Goal: Information Seeking & Learning: Learn about a topic

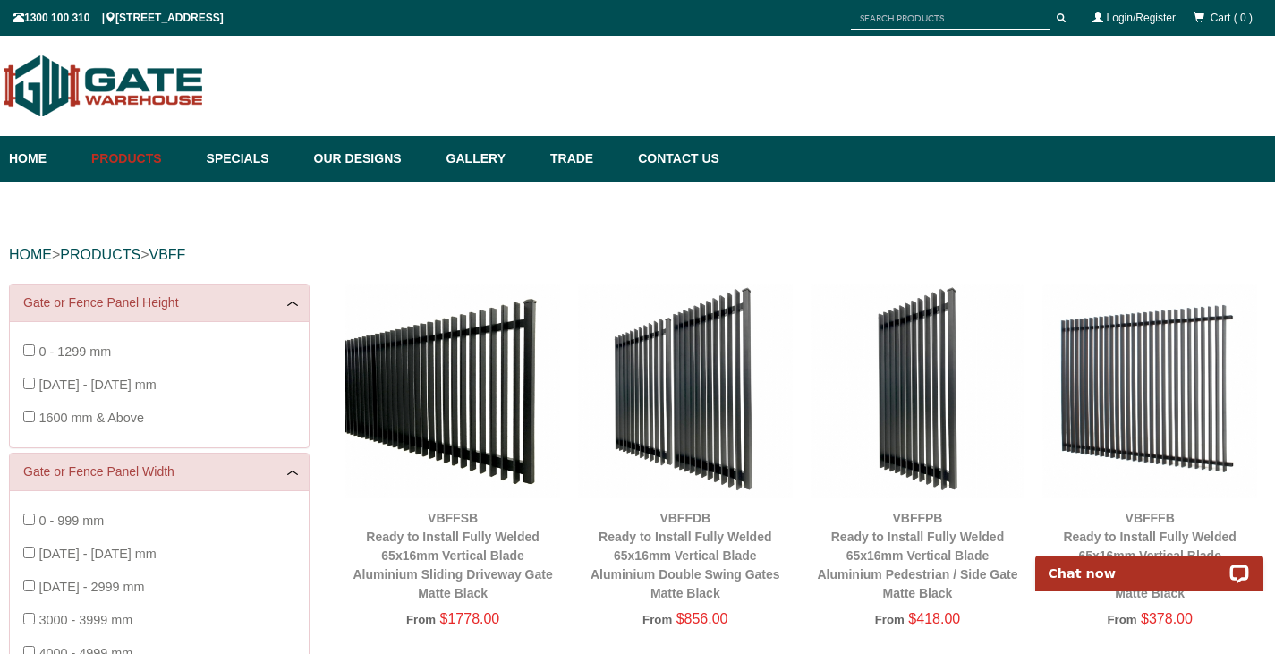
click at [489, 392] on img at bounding box center [452, 391] width 215 height 215
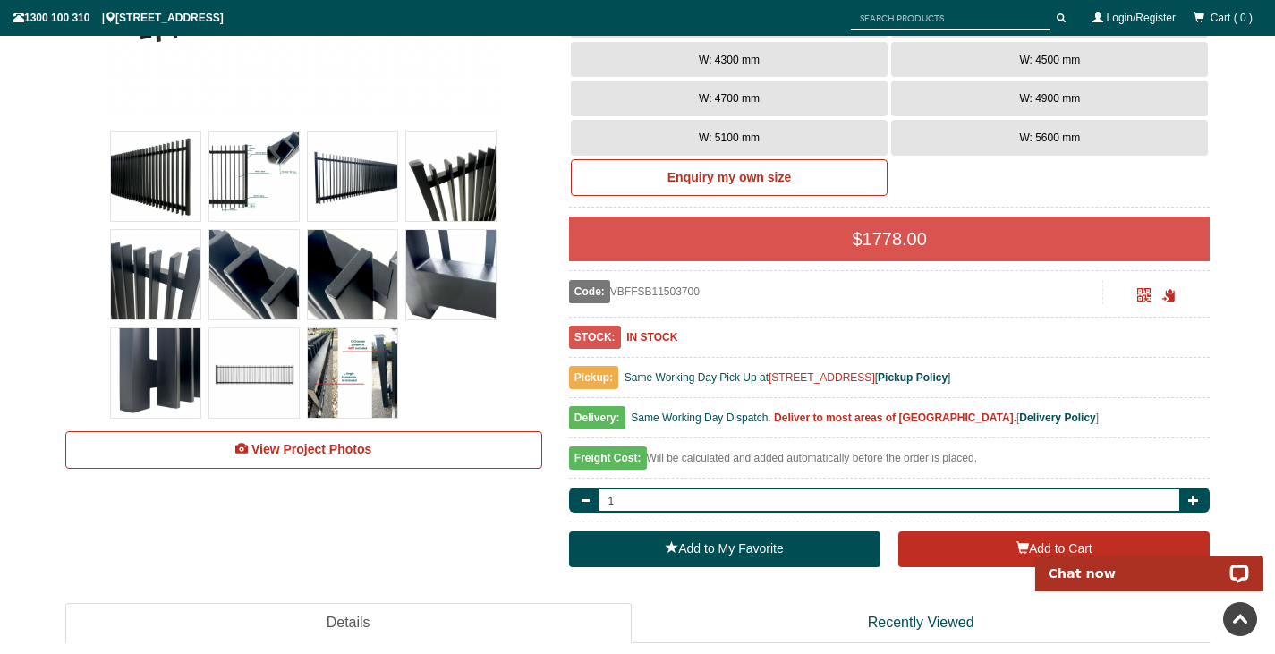
scroll to position [581, 0]
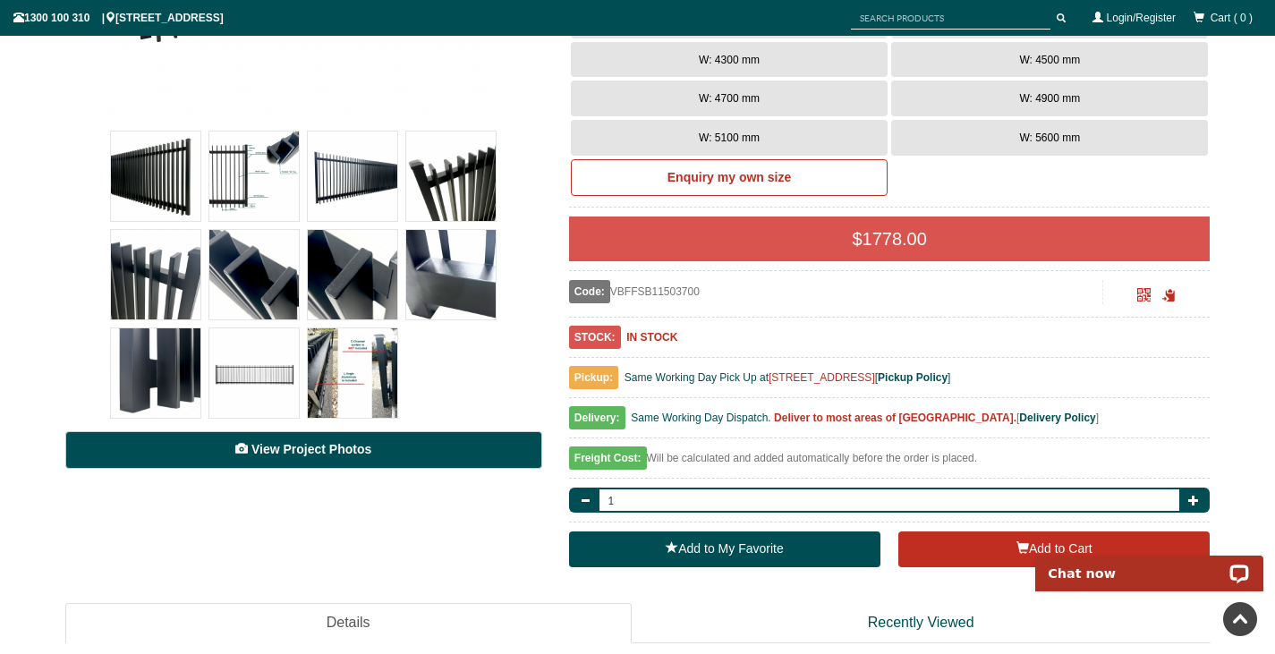
click at [336, 445] on span "View Project Photos" at bounding box center [311, 449] width 120 height 14
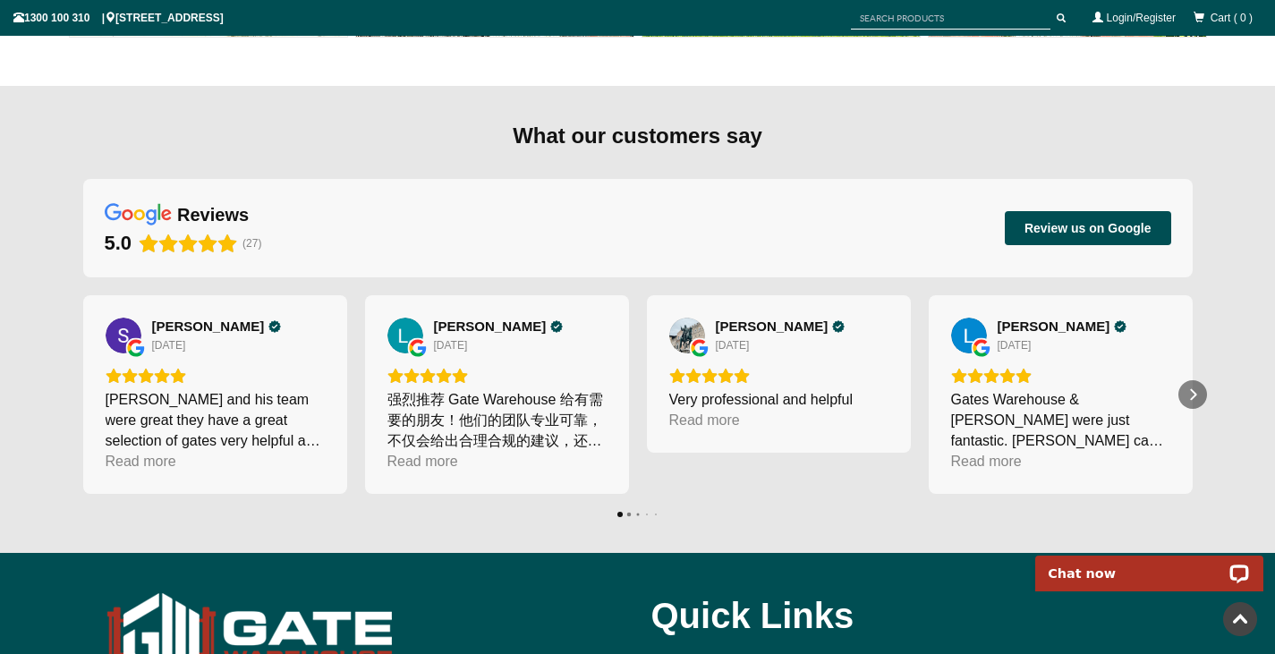
scroll to position [17195, 0]
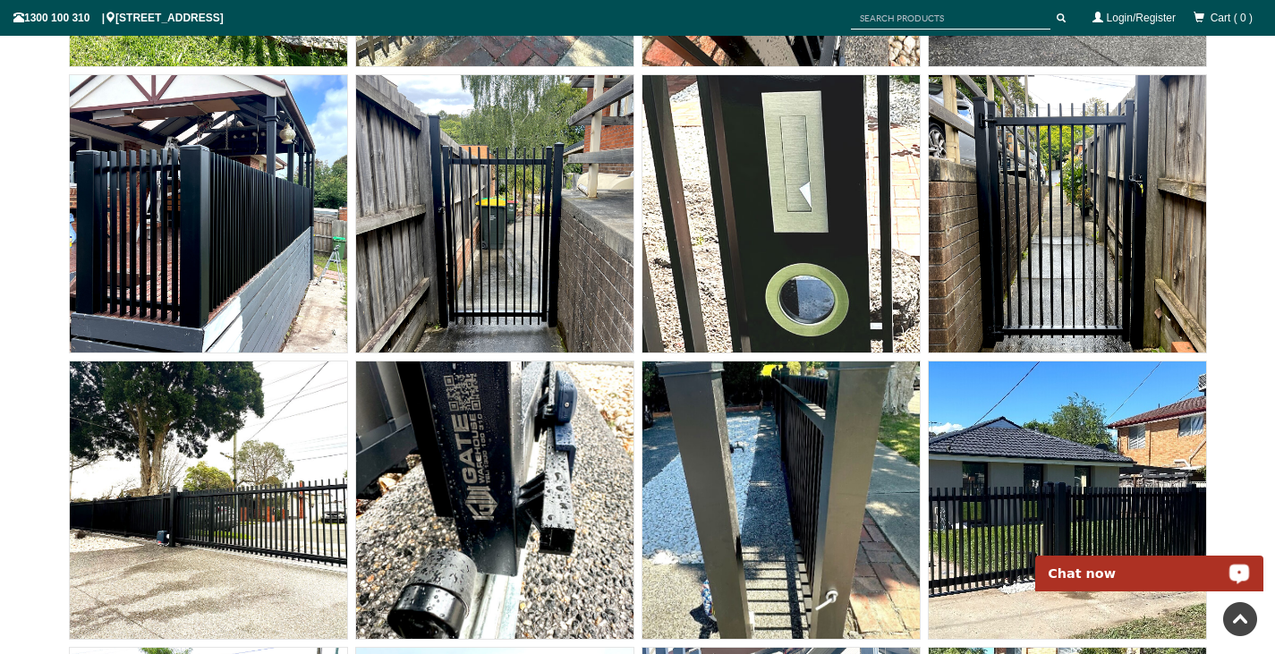
click at [1243, 621] on link at bounding box center [1240, 619] width 34 height 34
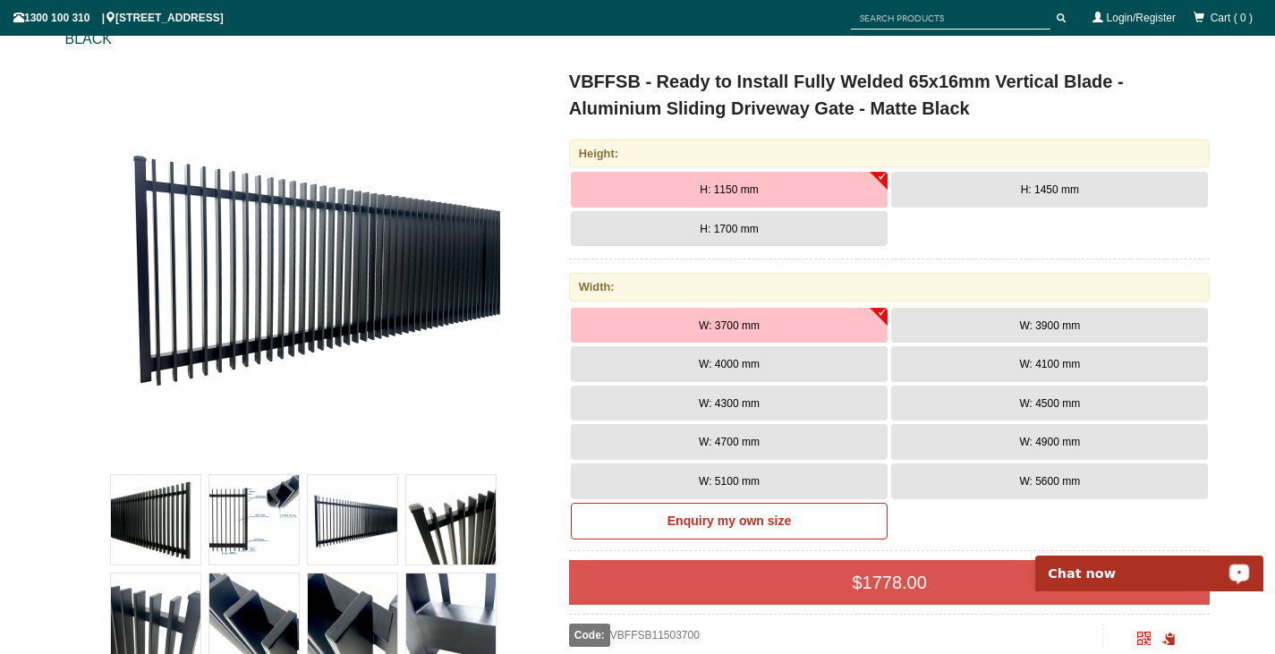
scroll to position [238, 0]
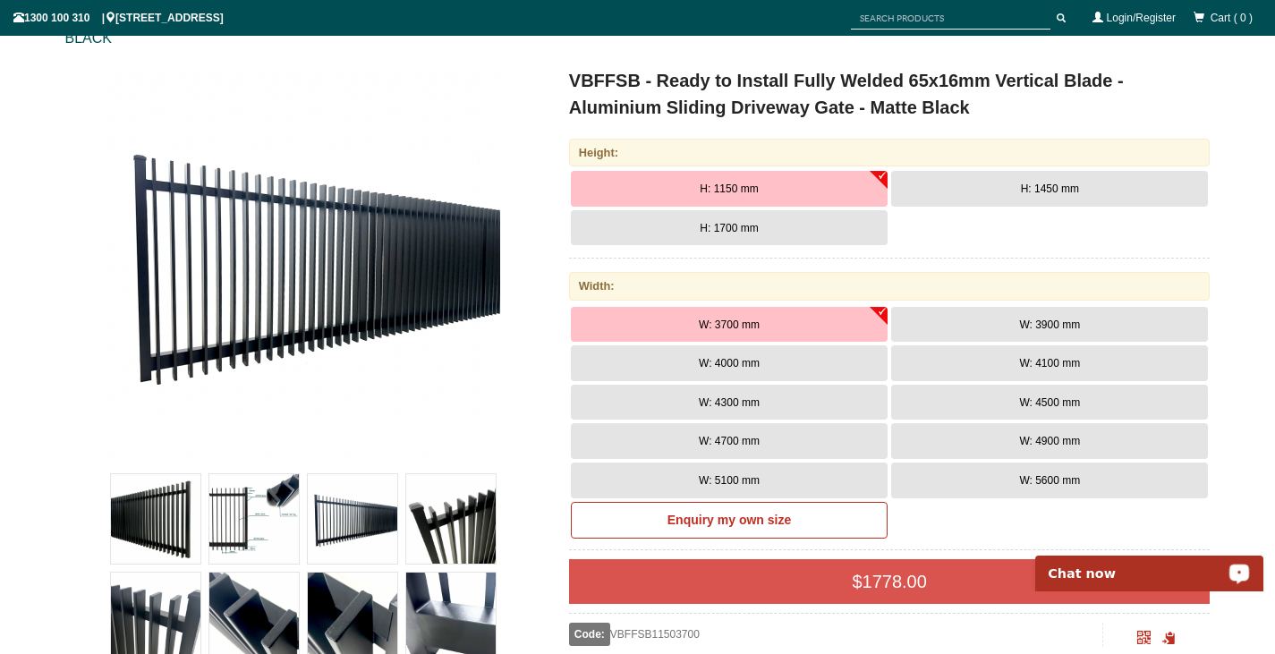
click at [981, 182] on button "H: 1450 mm" at bounding box center [1049, 189] width 317 height 36
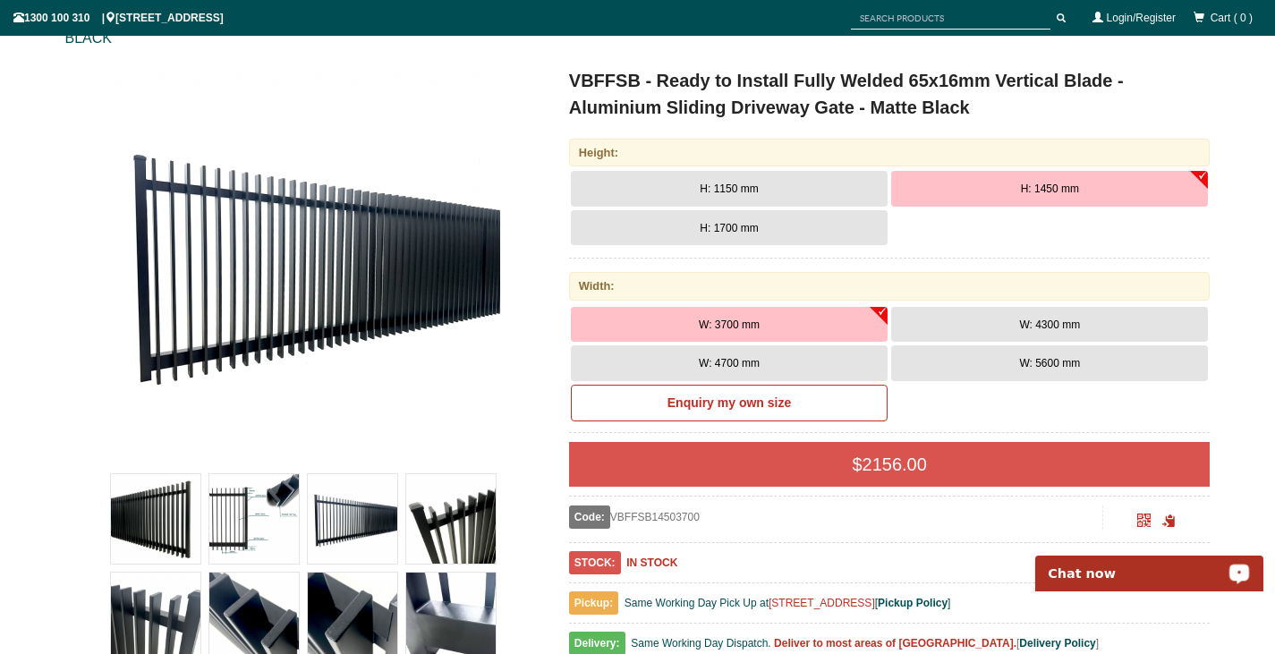
click at [733, 228] on span "H: 1700 mm" at bounding box center [729, 228] width 58 height 13
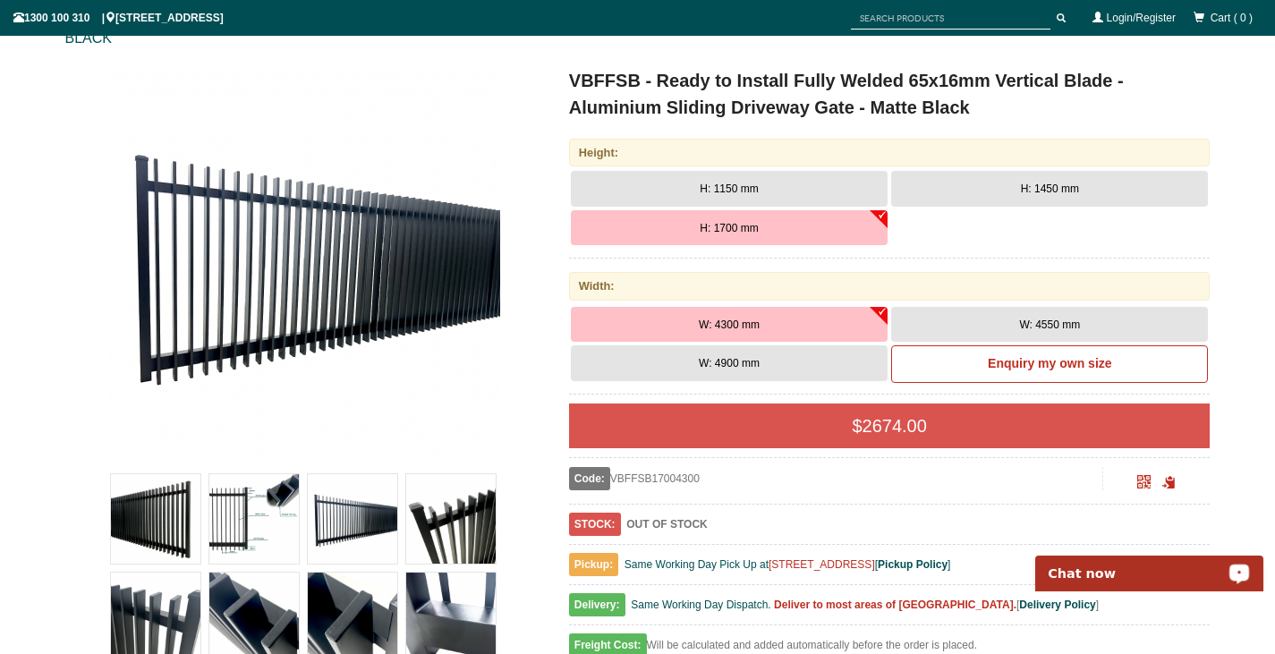
click at [722, 190] on span "H: 1150 mm" at bounding box center [729, 189] width 58 height 13
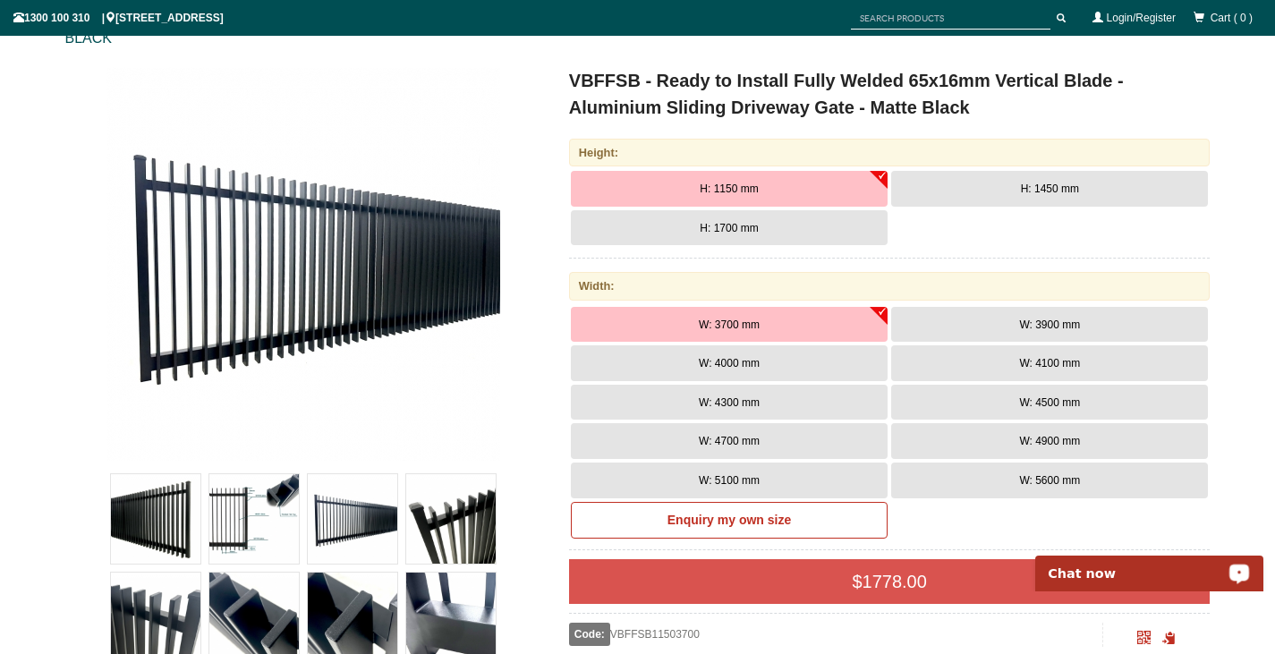
click at [956, 184] on button "H: 1450 mm" at bounding box center [1049, 189] width 317 height 36
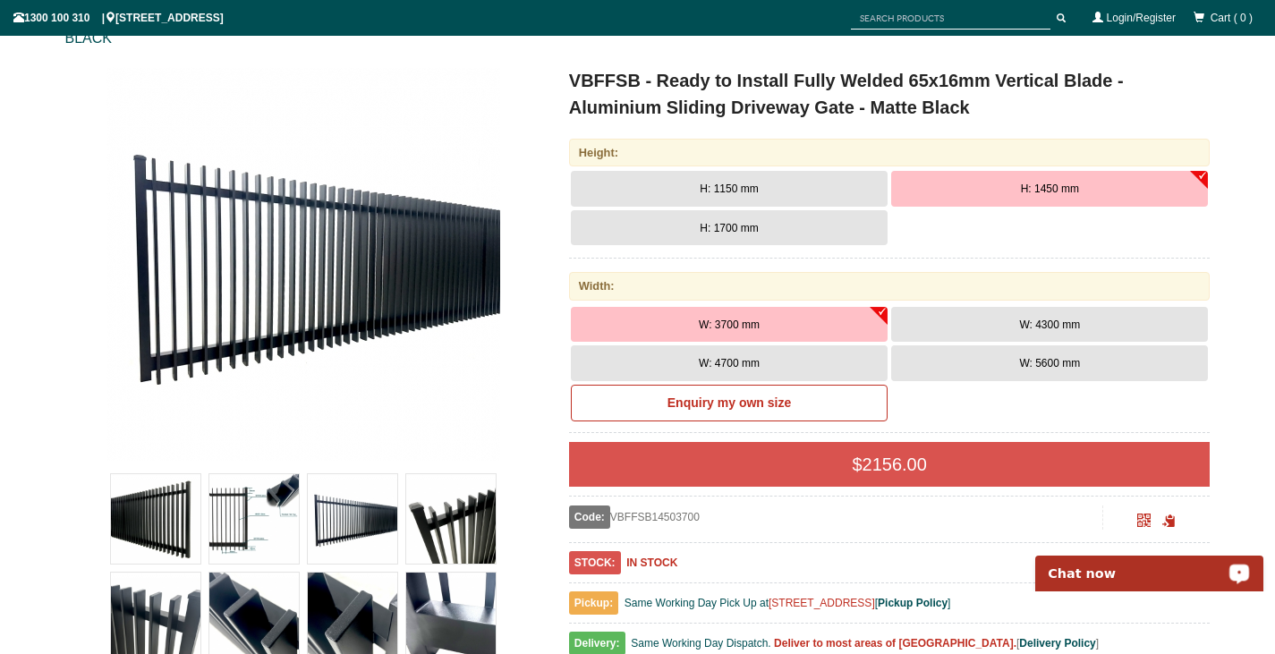
click at [733, 226] on span "H: 1700 mm" at bounding box center [729, 228] width 58 height 13
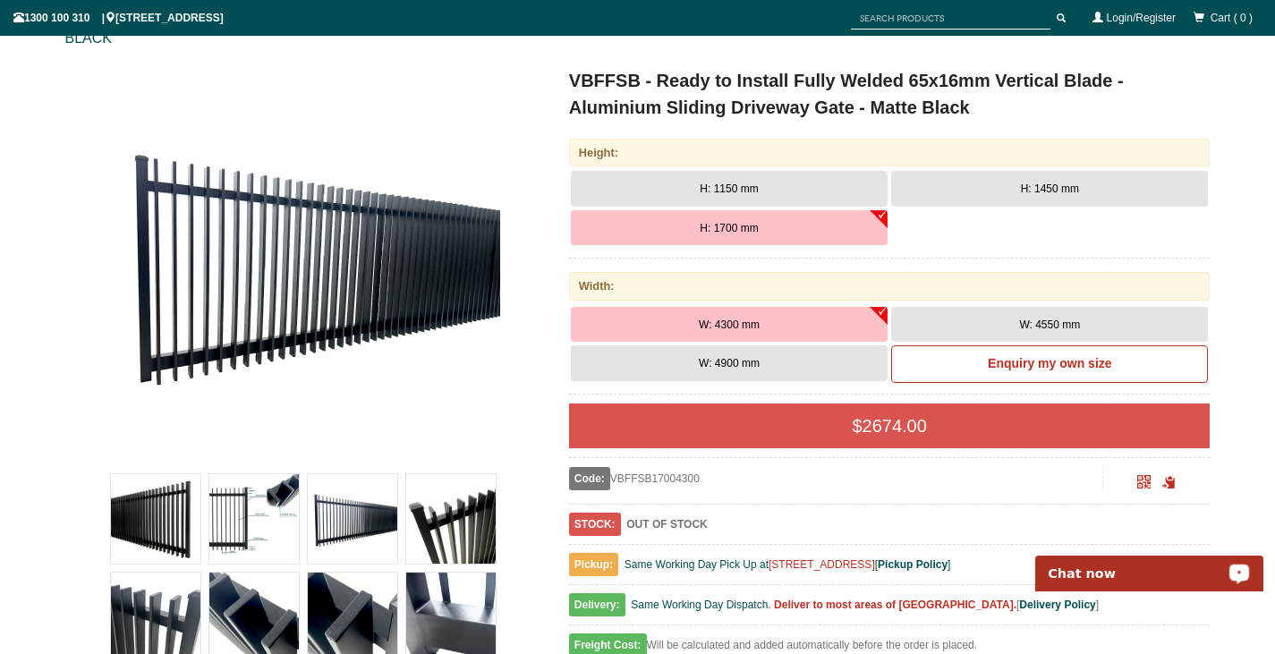
click at [1122, 183] on button "H: 1450 mm" at bounding box center [1049, 189] width 317 height 36
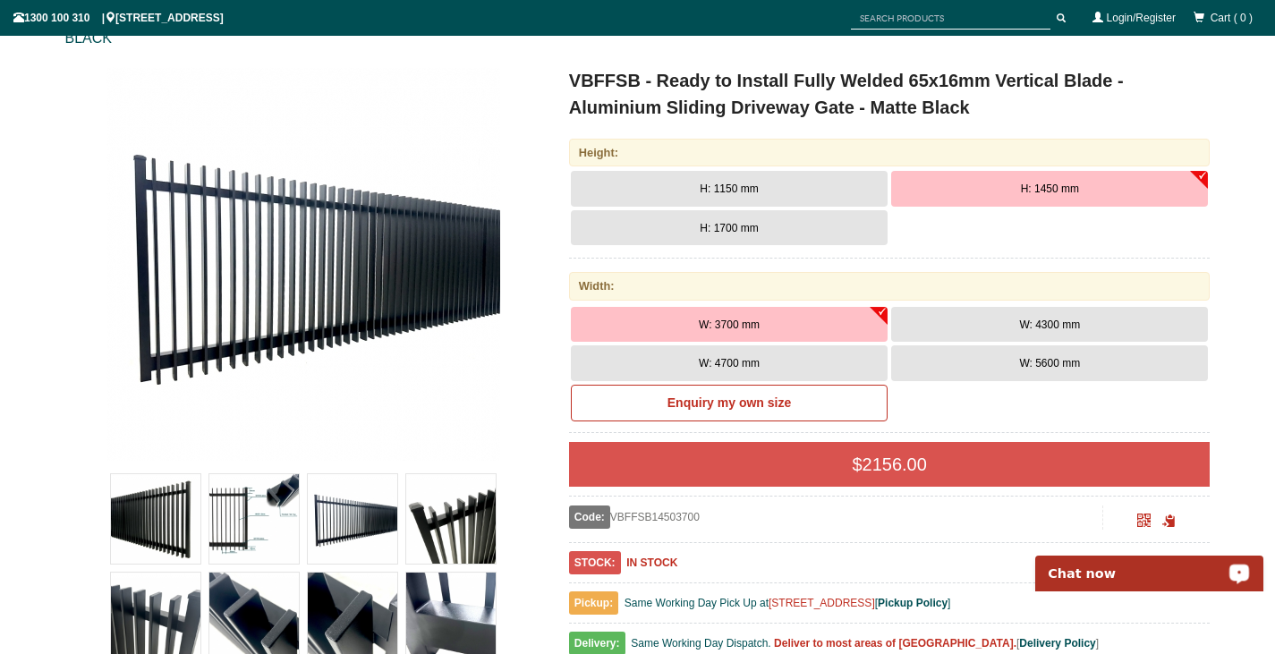
click at [358, 264] on img at bounding box center [303, 264] width 394 height 394
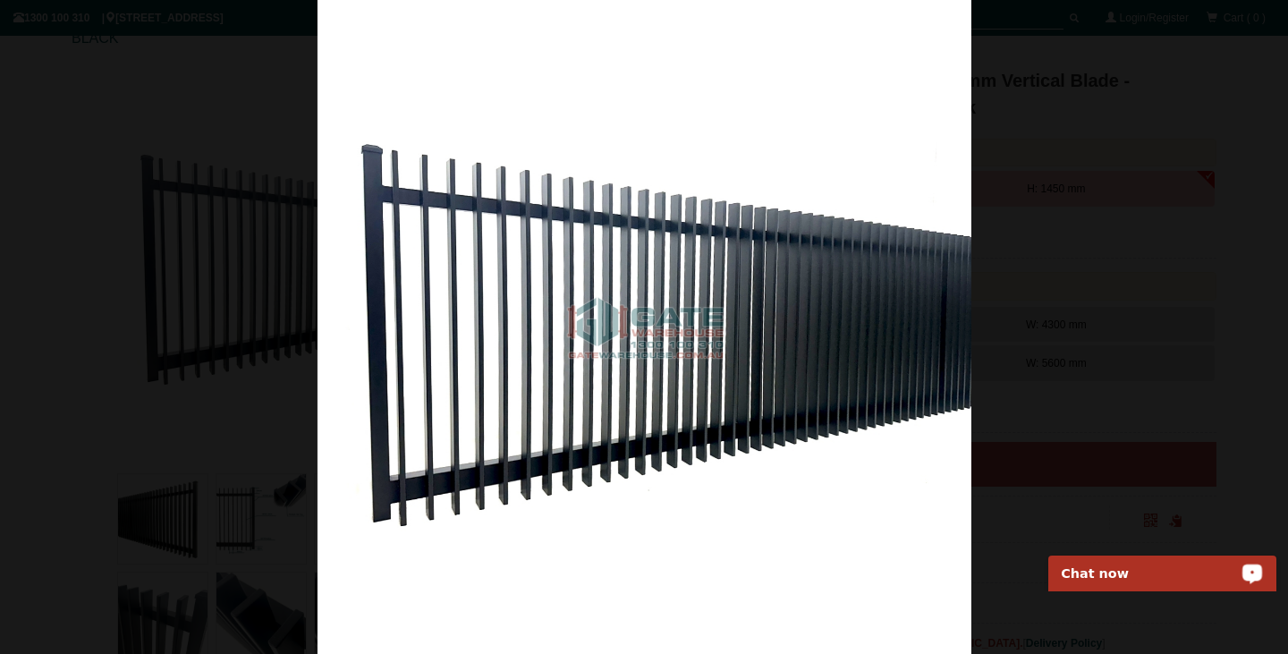
click at [705, 92] on img at bounding box center [645, 327] width 654 height 654
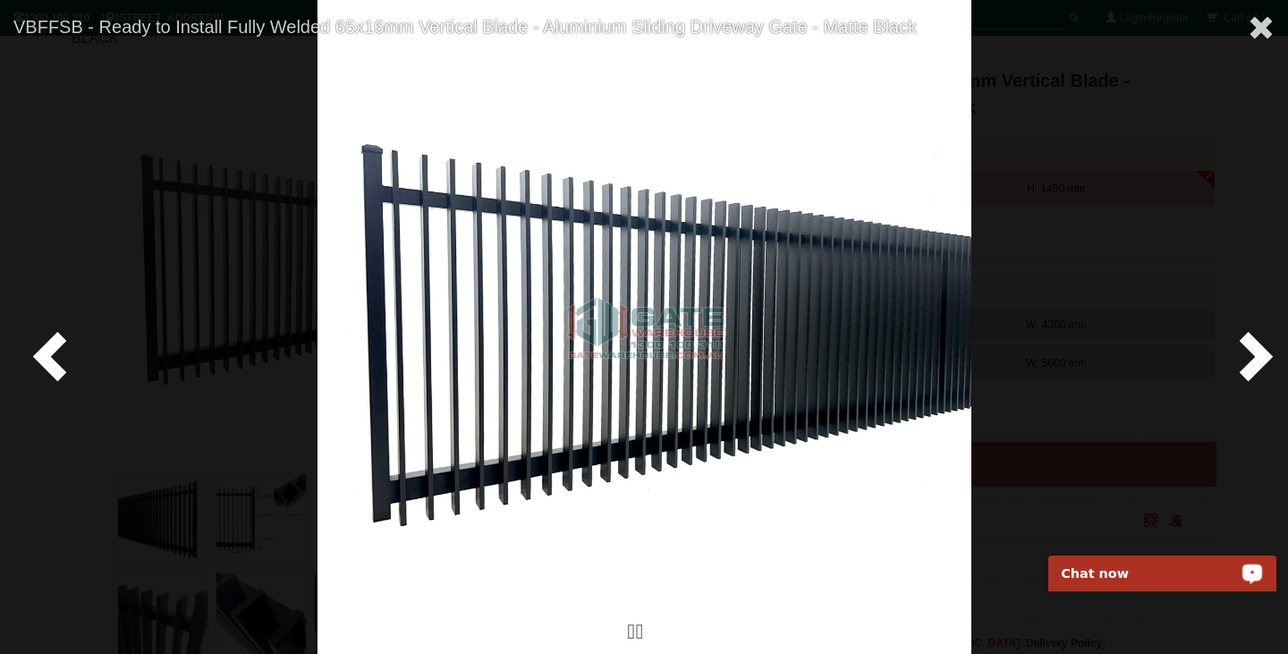
click at [1253, 356] on span at bounding box center [1253, 355] width 54 height 54
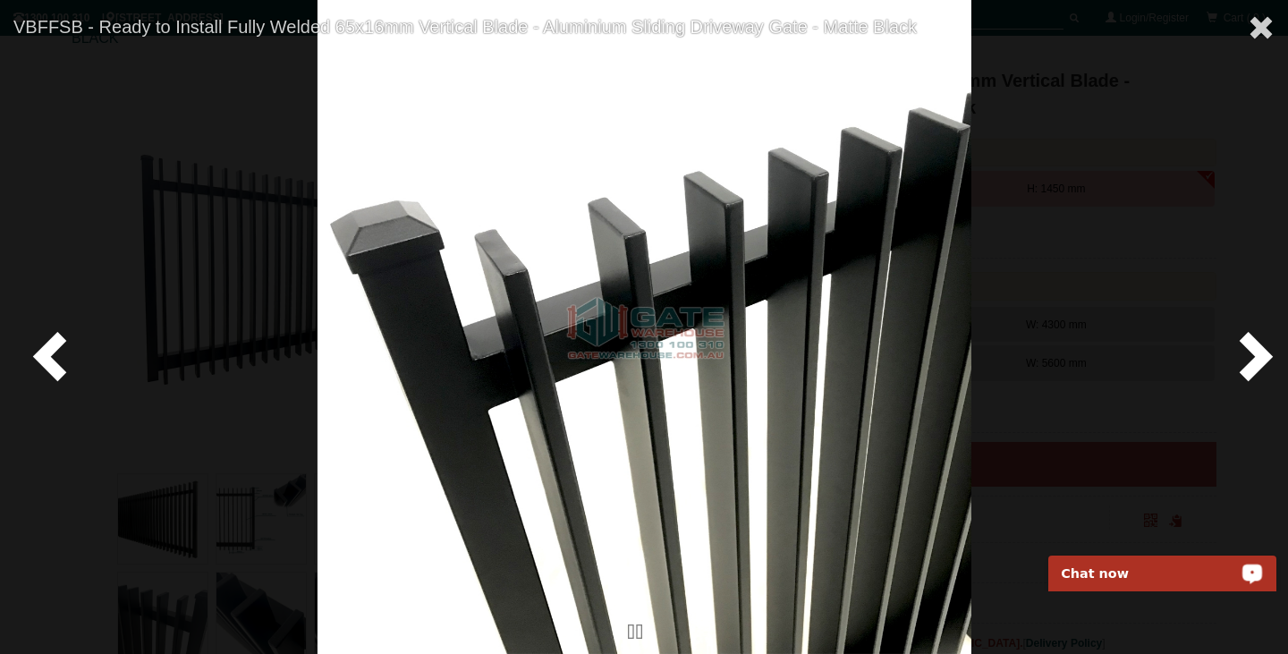
click at [1253, 356] on span at bounding box center [1253, 355] width 54 height 54
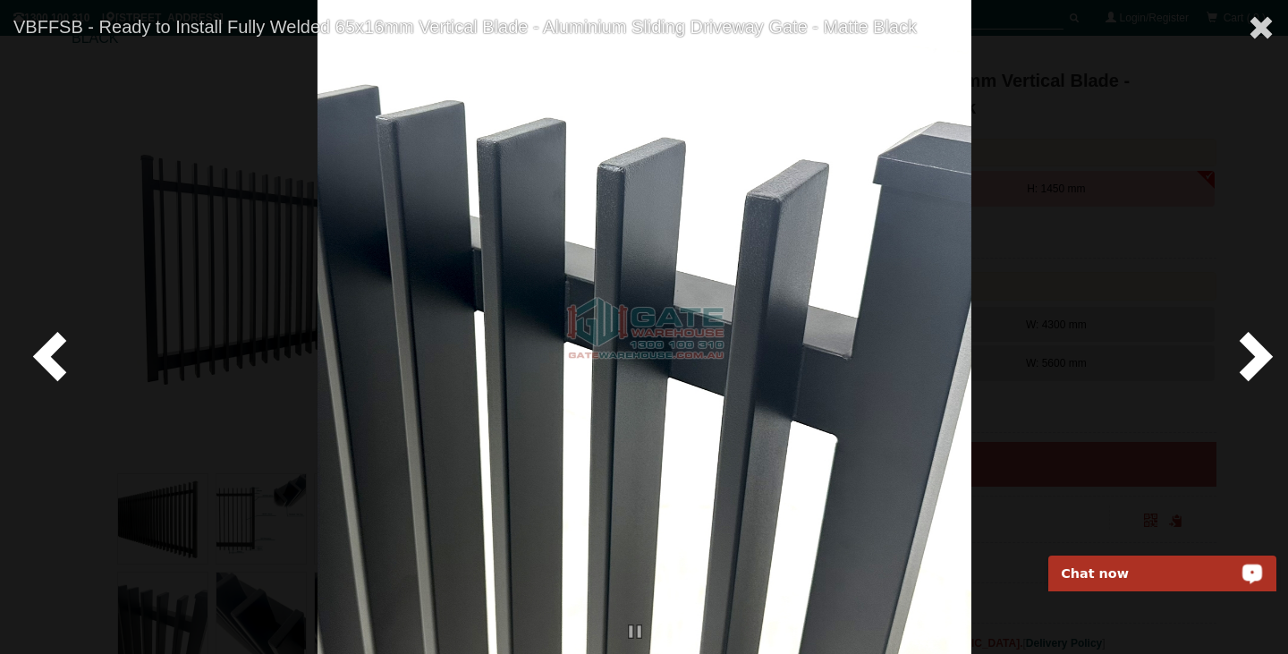
click at [1253, 355] on span at bounding box center [1253, 355] width 54 height 54
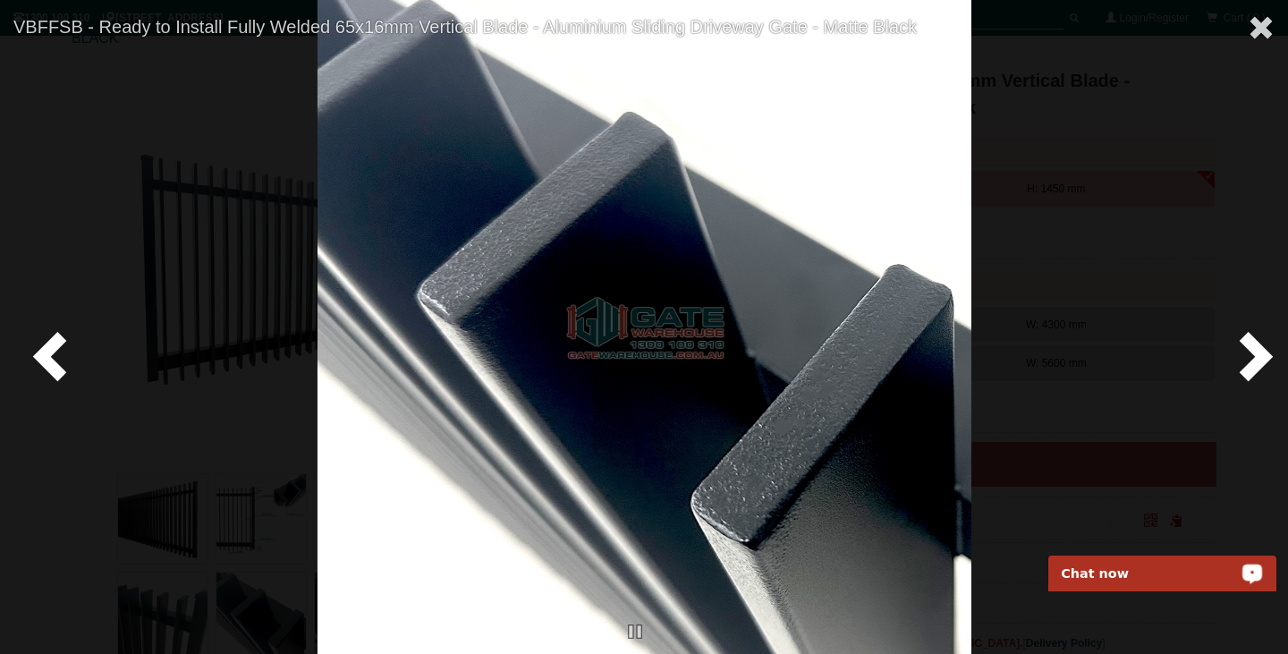
click at [1253, 355] on span at bounding box center [1253, 355] width 54 height 54
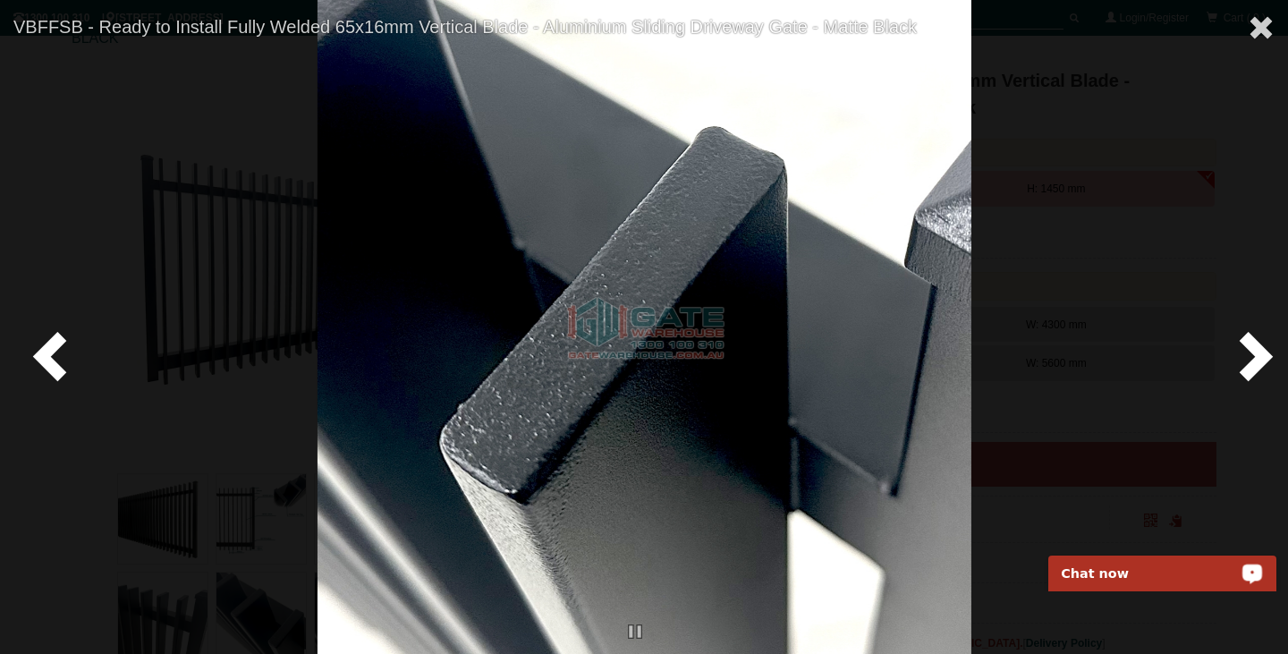
click at [1253, 355] on span at bounding box center [1253, 355] width 54 height 54
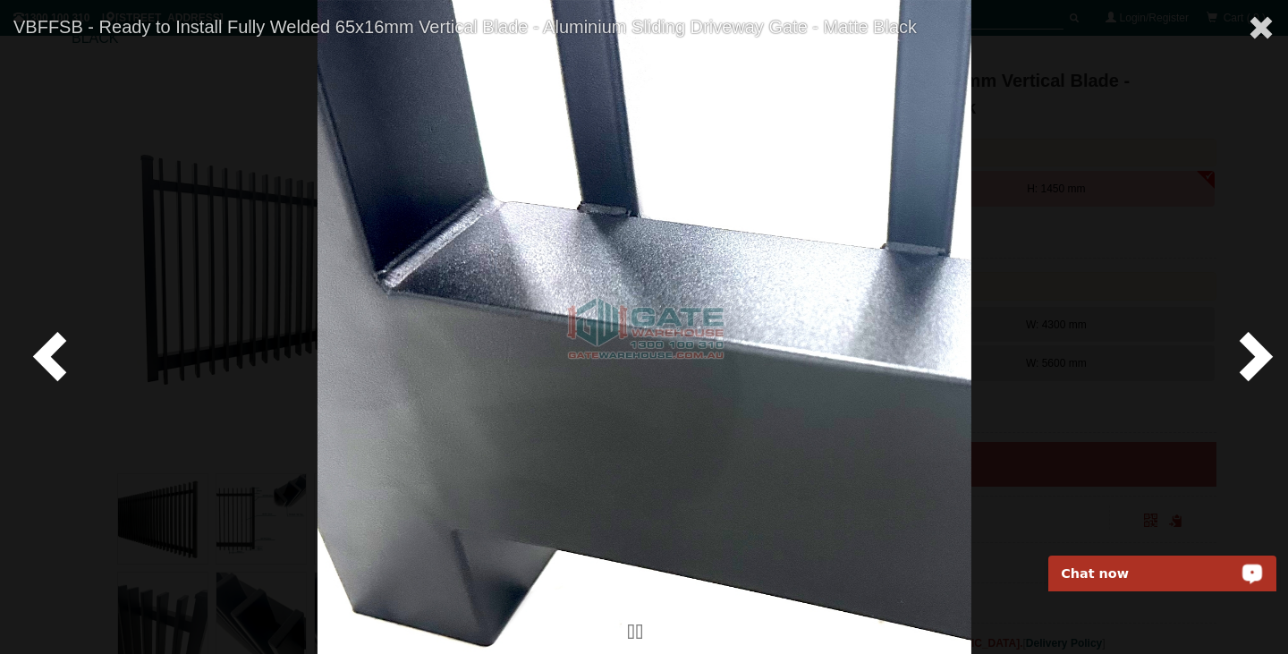
click at [1253, 354] on span at bounding box center [1253, 355] width 54 height 54
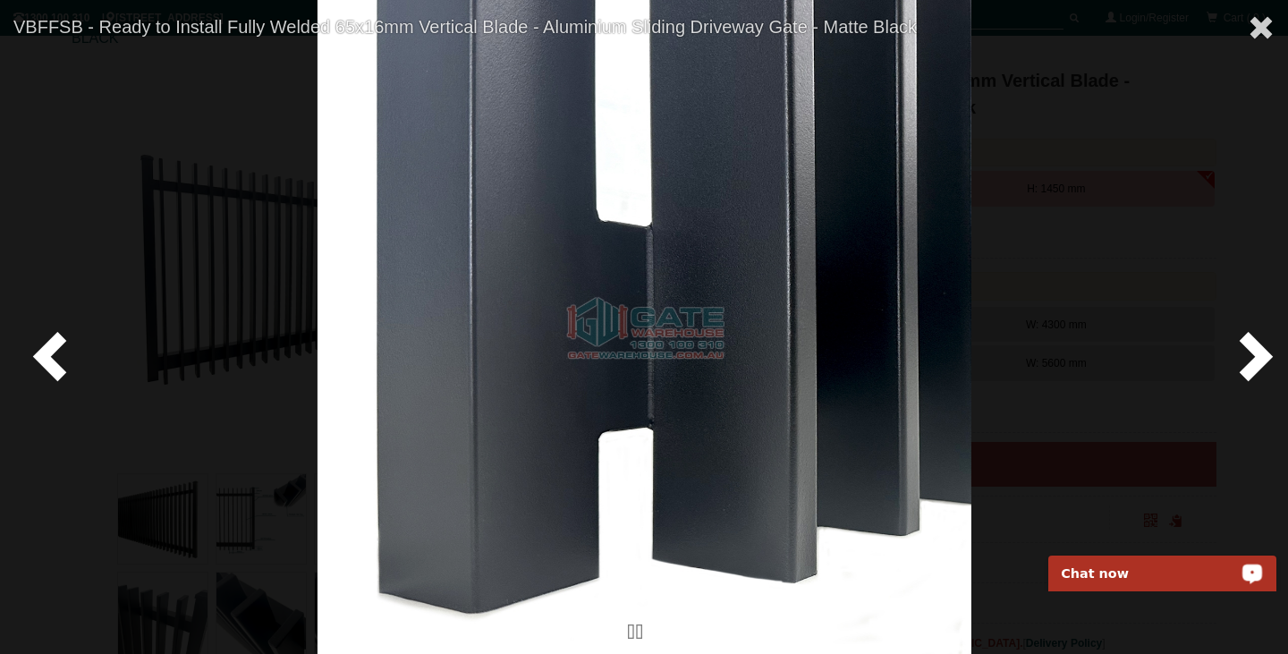
click at [1253, 354] on span at bounding box center [1253, 355] width 54 height 54
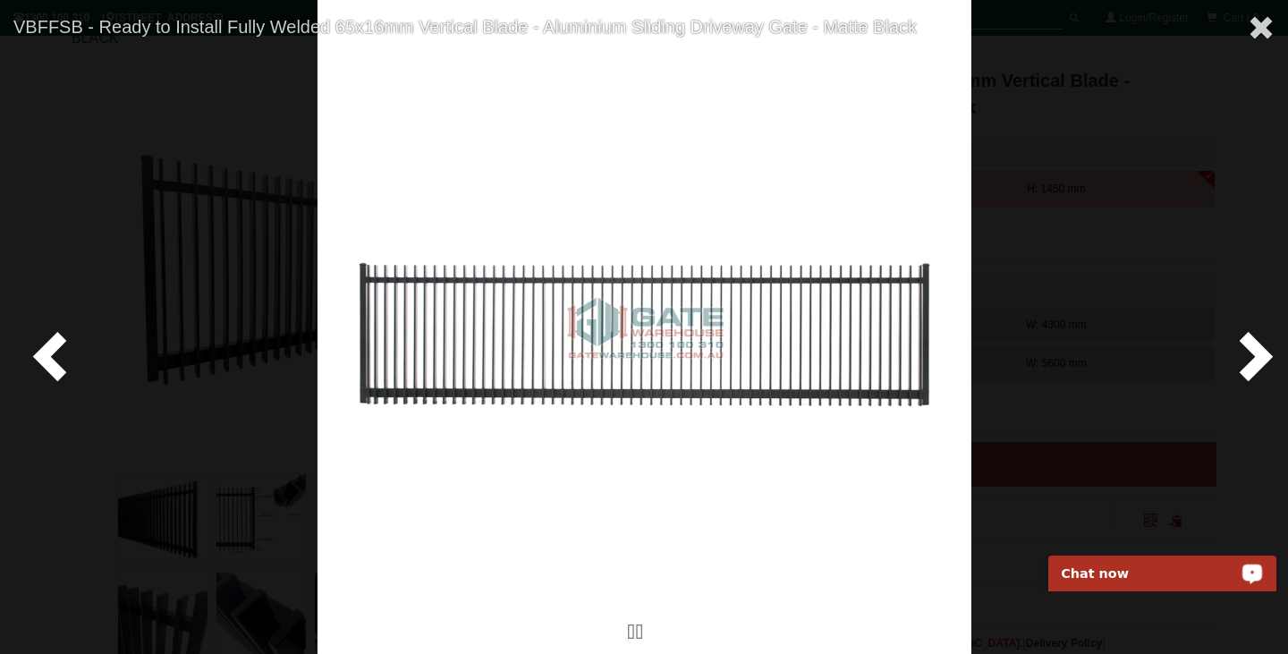
click at [1252, 353] on span at bounding box center [1253, 355] width 54 height 54
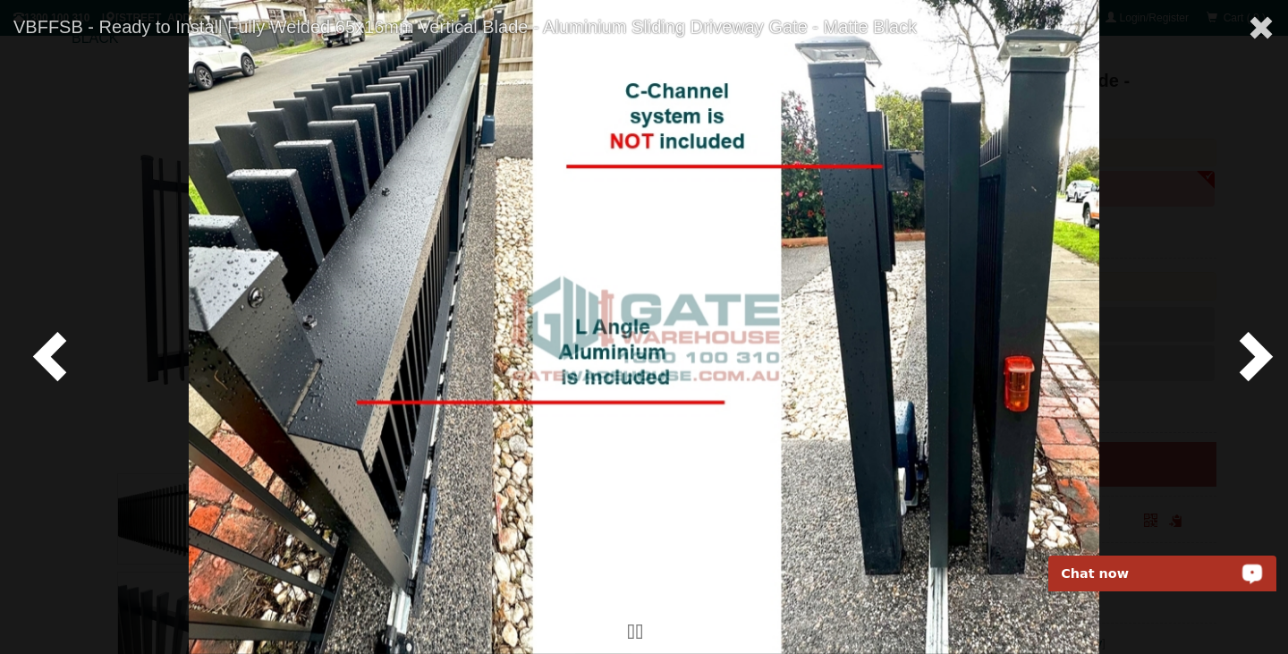
click at [1252, 353] on span at bounding box center [1253, 355] width 54 height 54
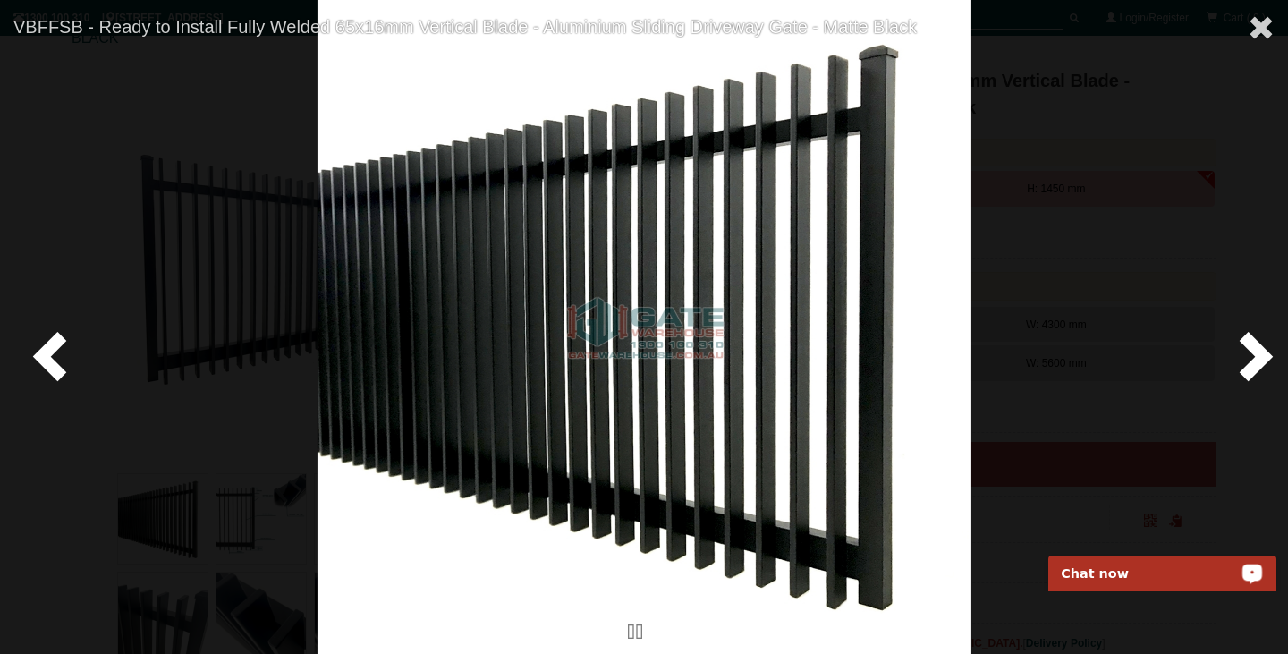
click at [55, 348] on span at bounding box center [54, 355] width 54 height 54
click at [52, 345] on span at bounding box center [54, 355] width 54 height 54
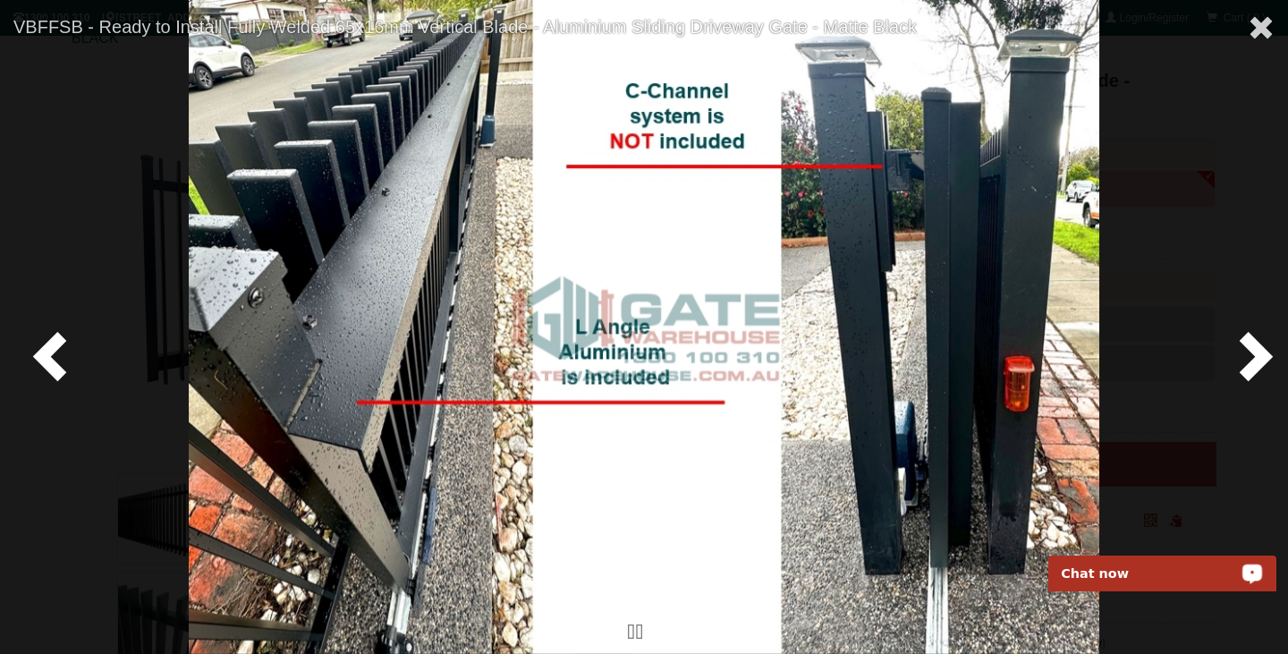
click at [1243, 349] on span at bounding box center [1253, 355] width 54 height 54
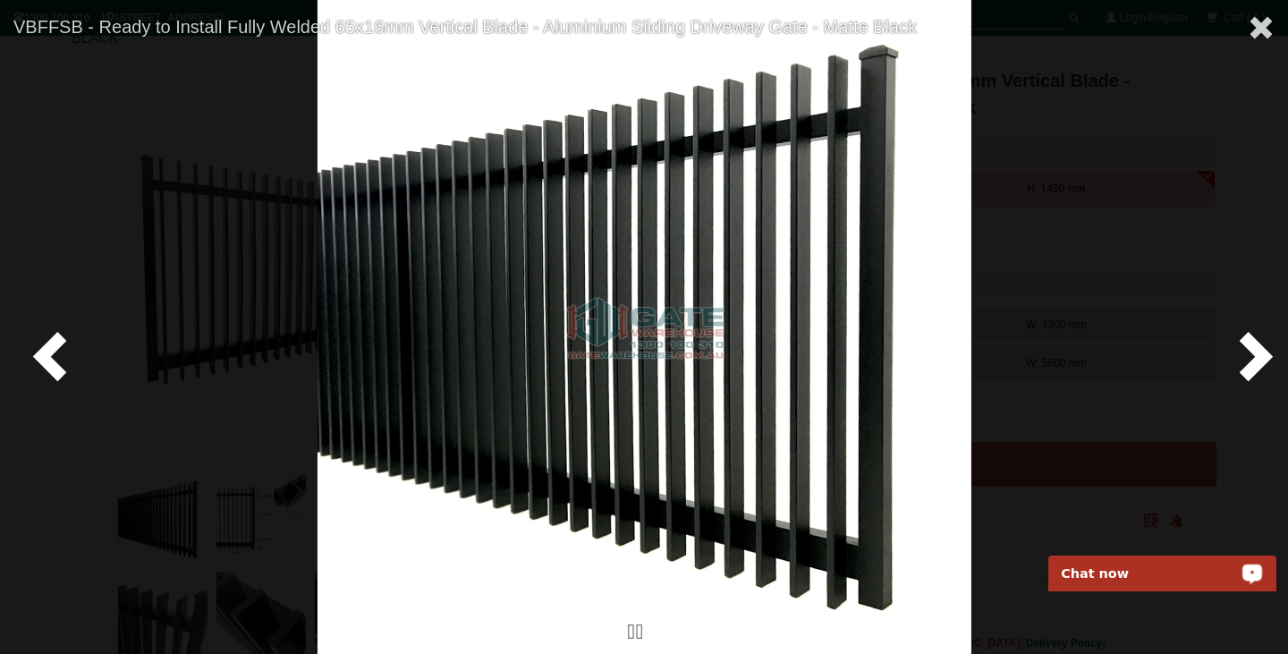
click at [1243, 349] on span at bounding box center [1253, 355] width 54 height 54
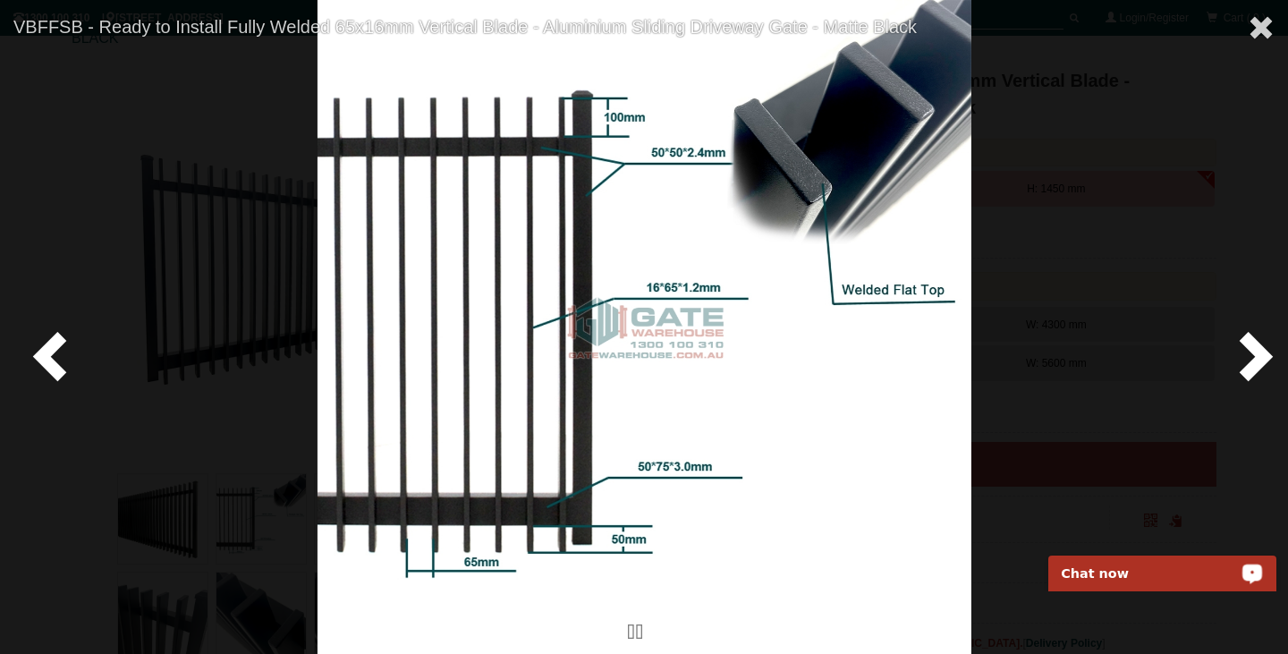
click at [1243, 349] on span at bounding box center [1253, 355] width 54 height 54
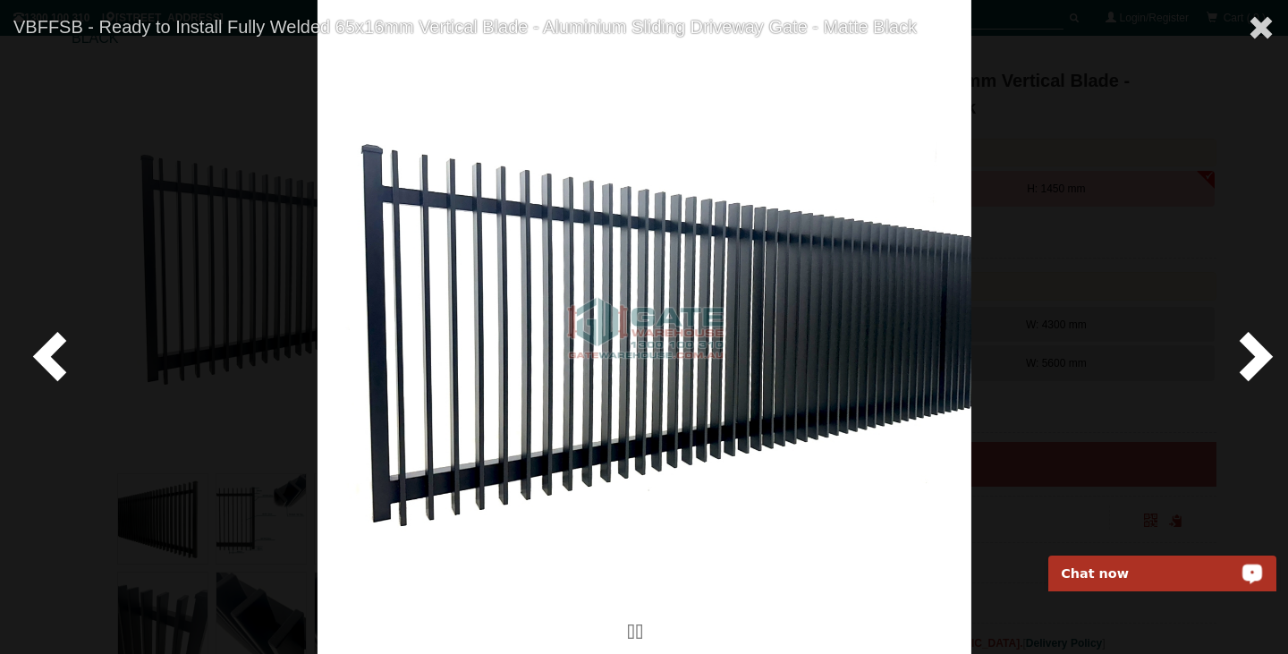
click at [1243, 349] on span at bounding box center [1253, 355] width 54 height 54
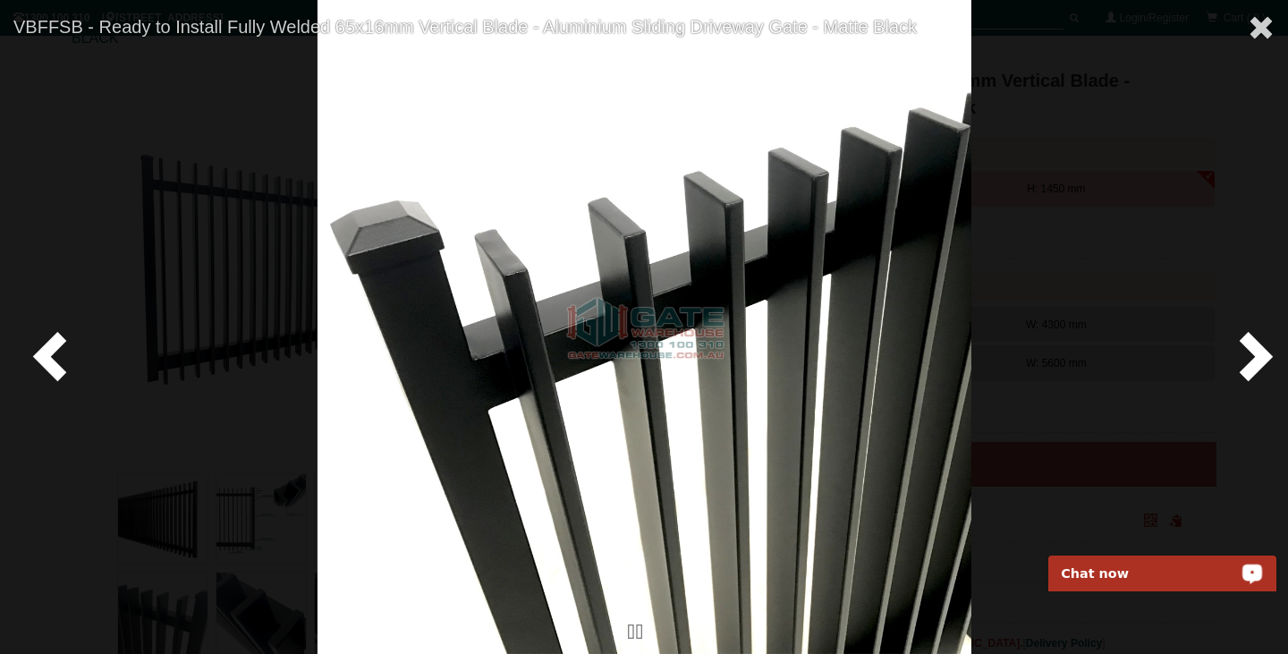
click at [1243, 349] on span at bounding box center [1253, 355] width 54 height 54
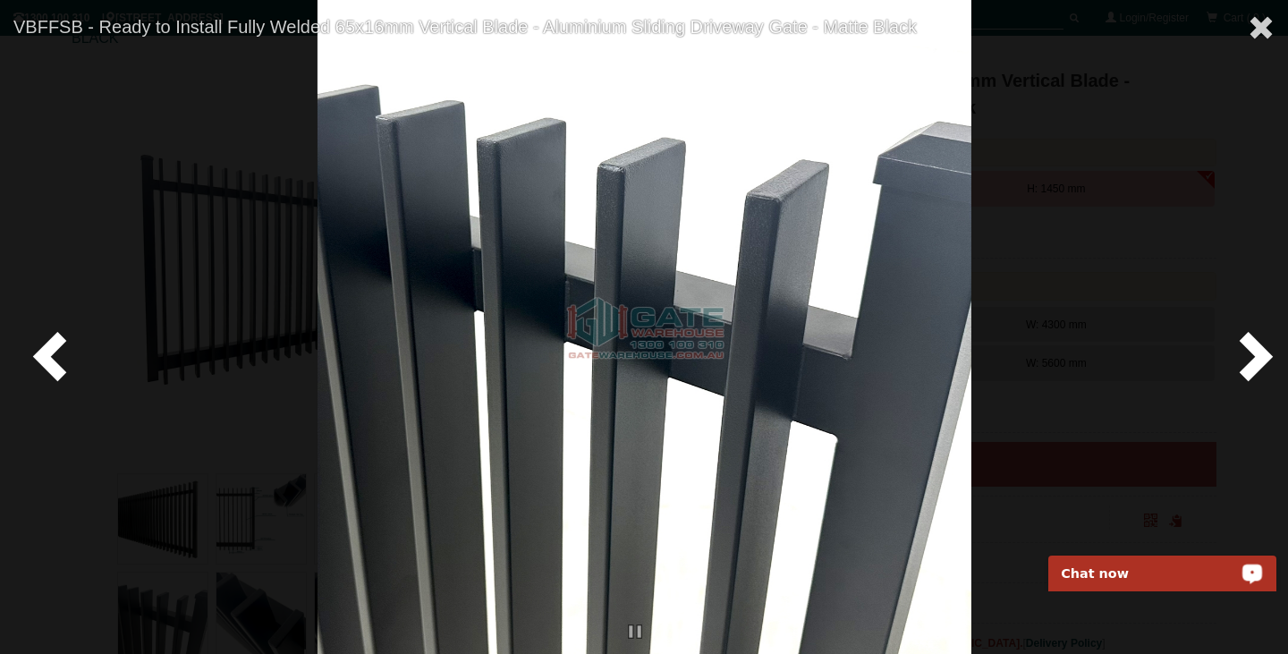
click at [1243, 349] on span at bounding box center [1253, 355] width 54 height 54
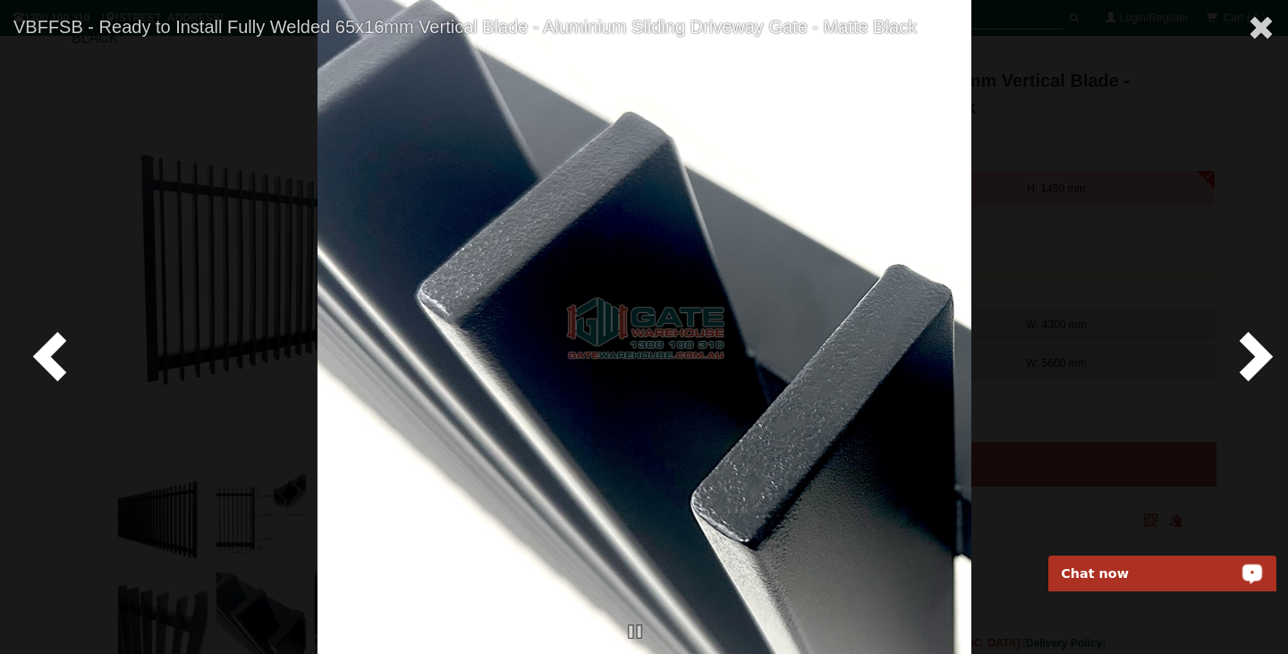
click at [1242, 348] on span at bounding box center [1253, 355] width 54 height 54
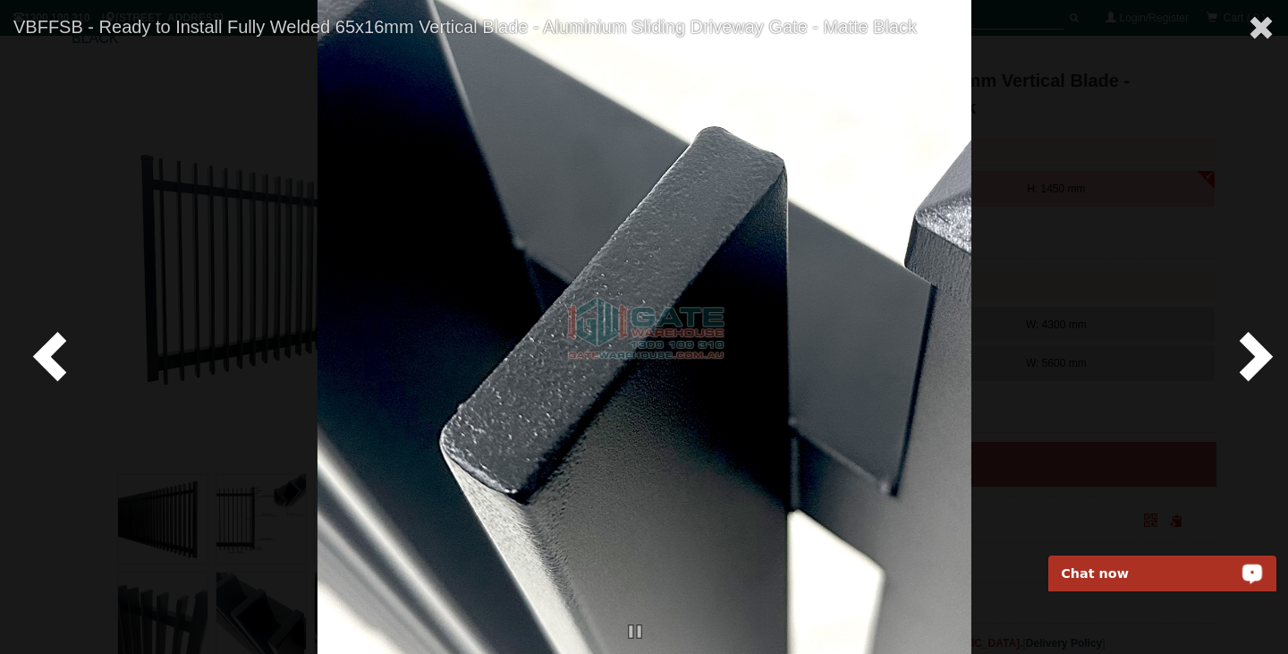
click at [1242, 347] on span at bounding box center [1253, 355] width 54 height 54
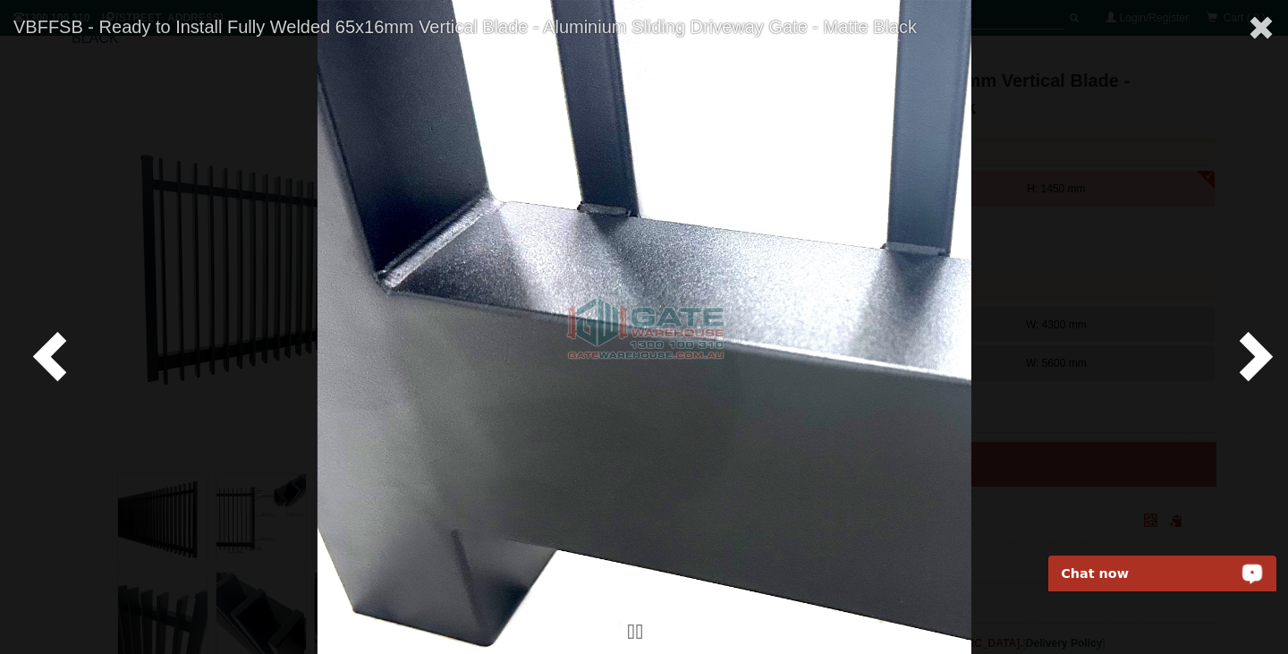
click at [1242, 347] on span at bounding box center [1253, 355] width 54 height 54
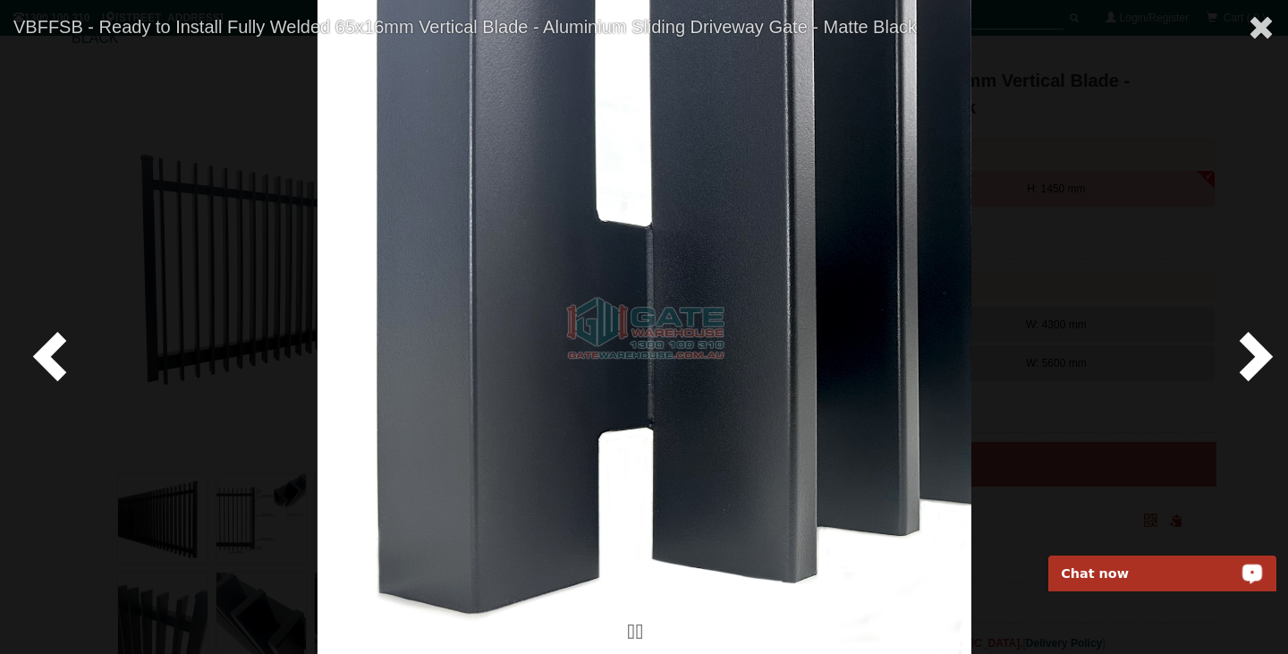
click at [1242, 347] on span at bounding box center [1253, 355] width 54 height 54
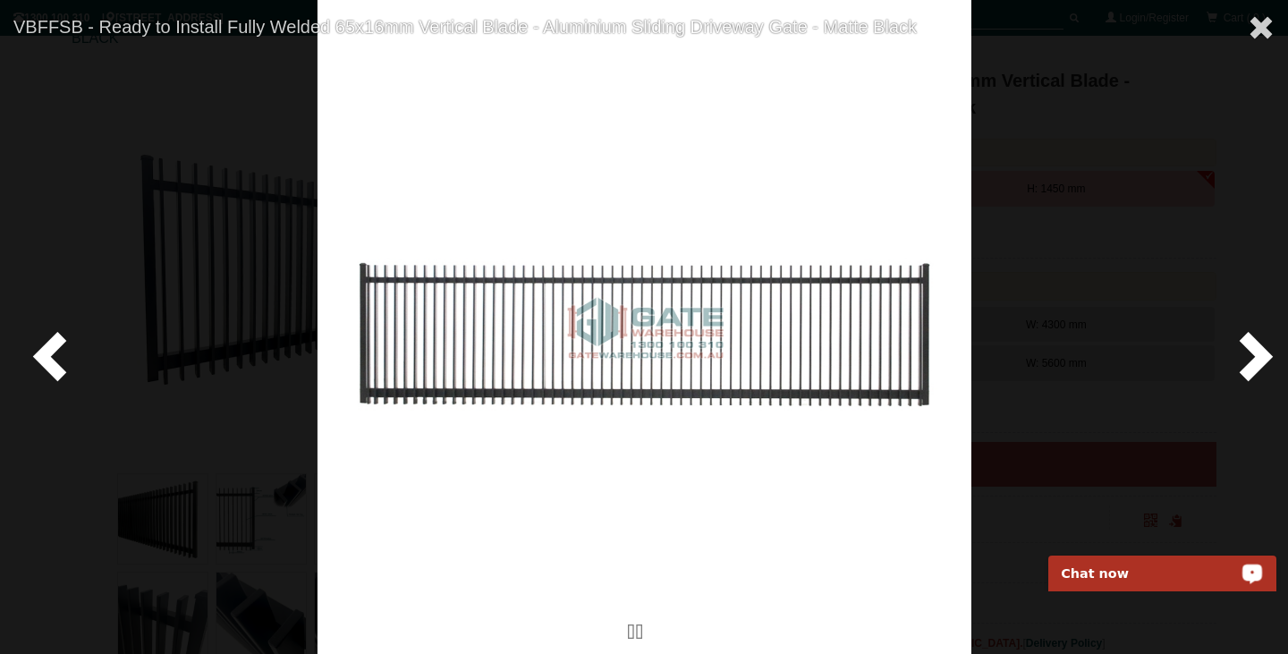
click at [1242, 347] on span at bounding box center [1253, 355] width 54 height 54
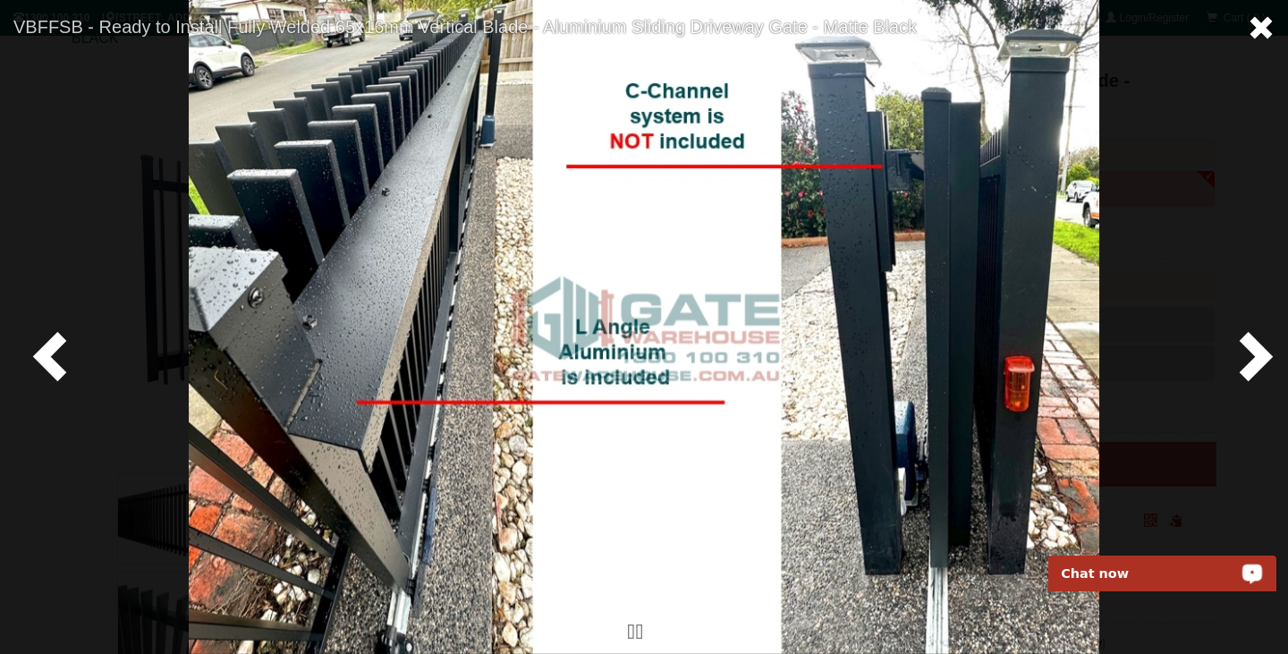
click at [1253, 24] on span at bounding box center [1261, 27] width 27 height 27
